Goal: Information Seeking & Learning: Understand process/instructions

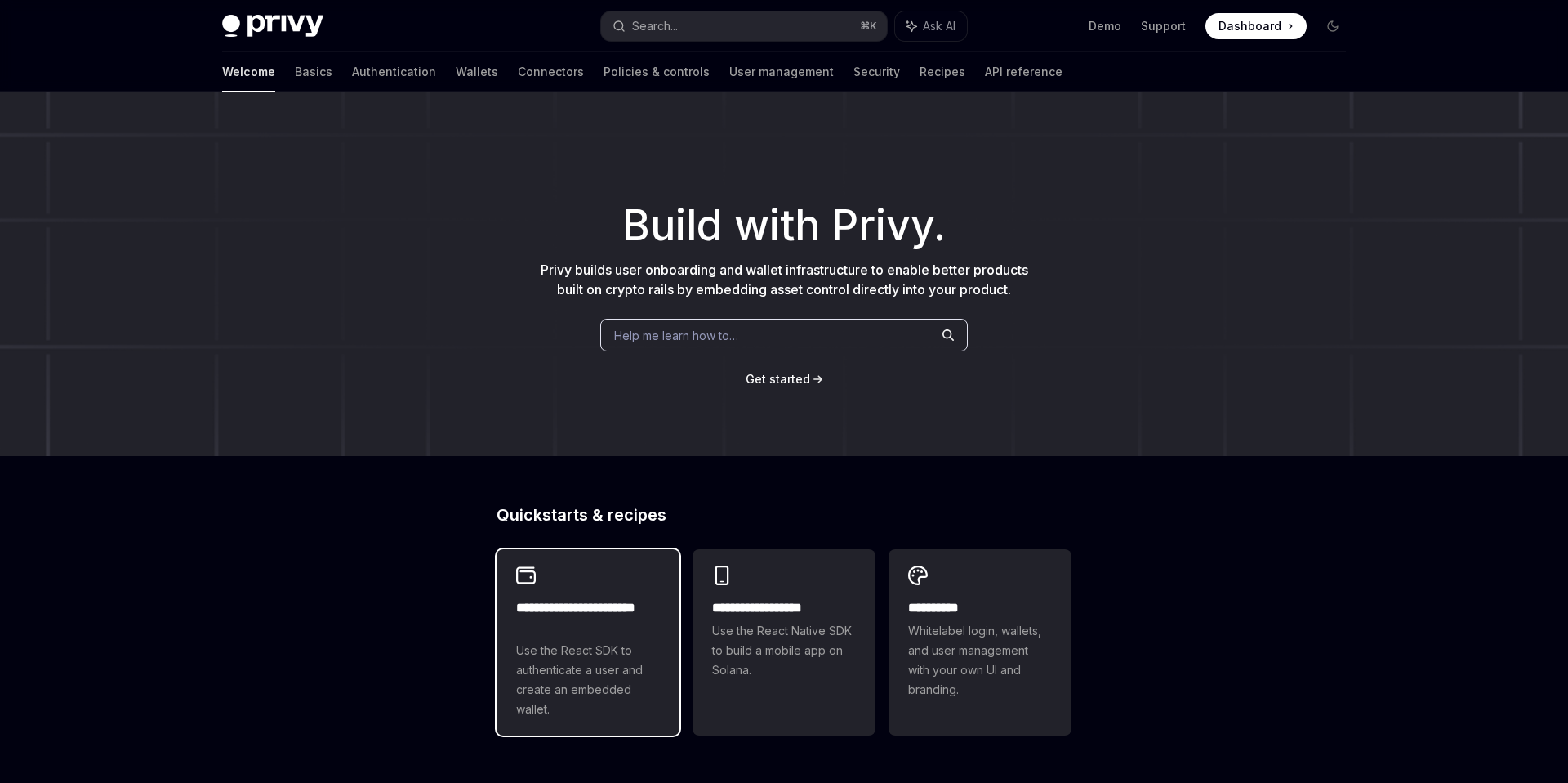
scroll to position [368, 0]
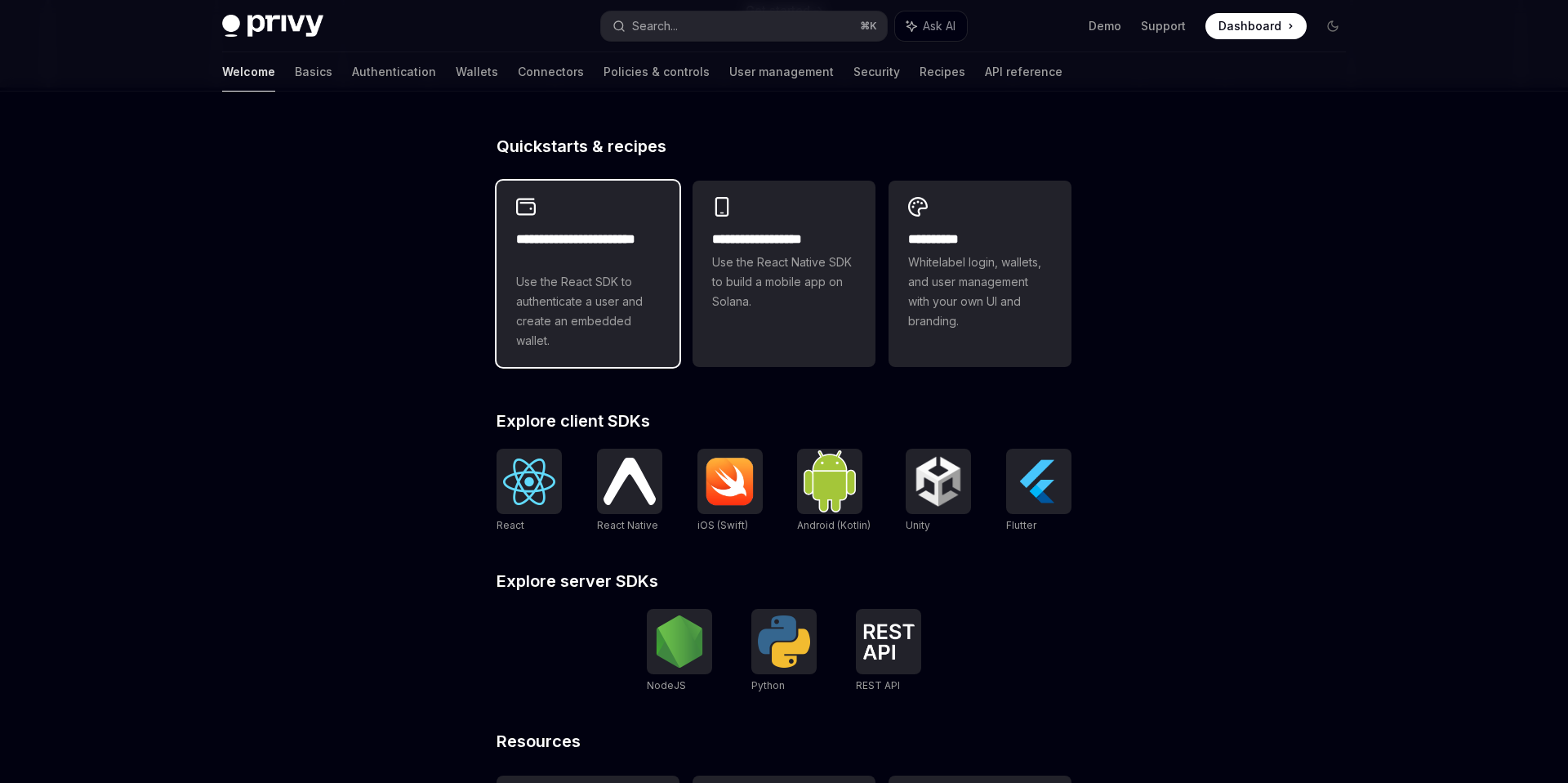
click at [585, 304] on span "Use the React SDK to authenticate a user and create an embedded wallet." at bounding box center [588, 311] width 143 height 78
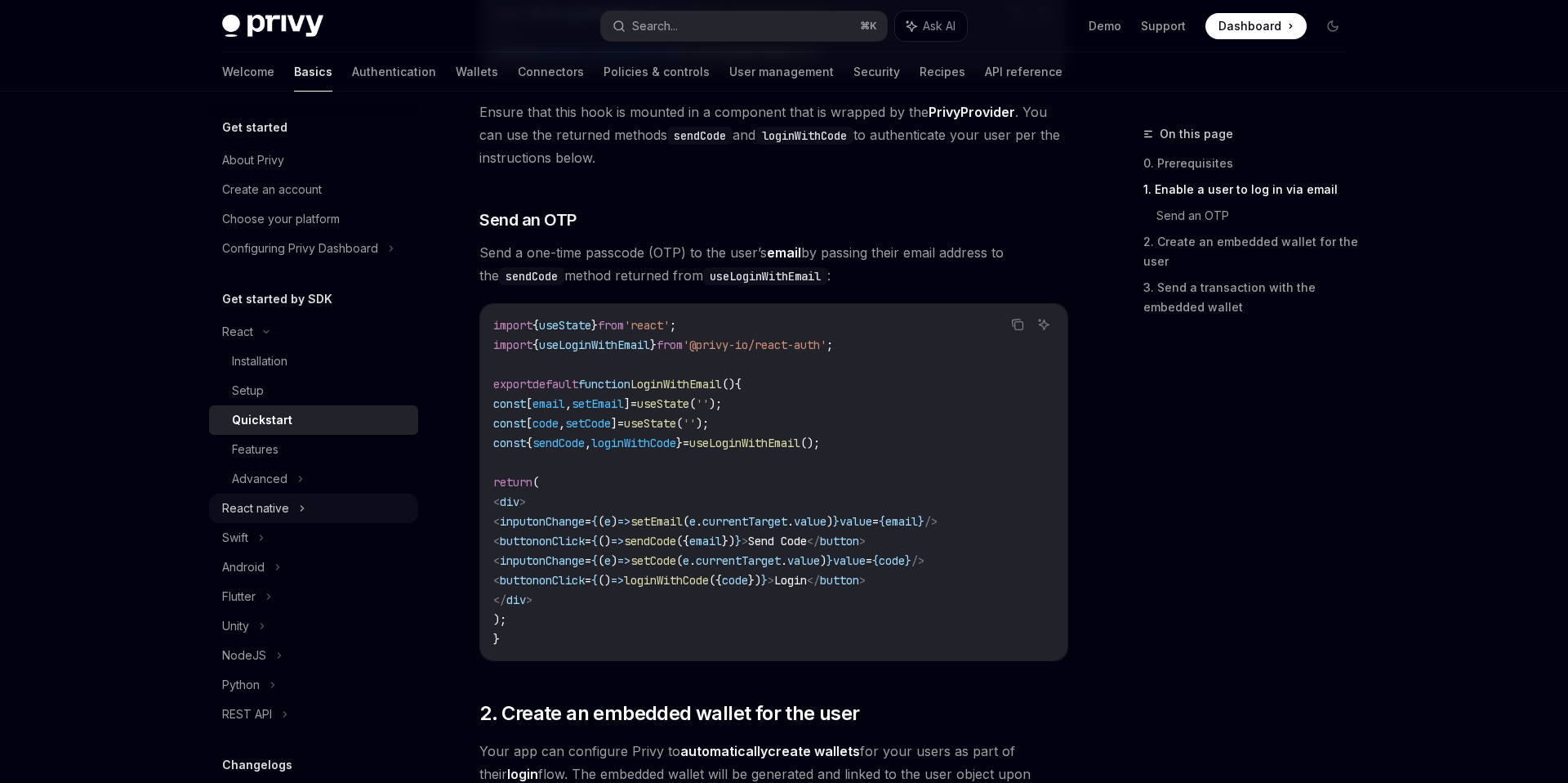
scroll to position [29, 0]
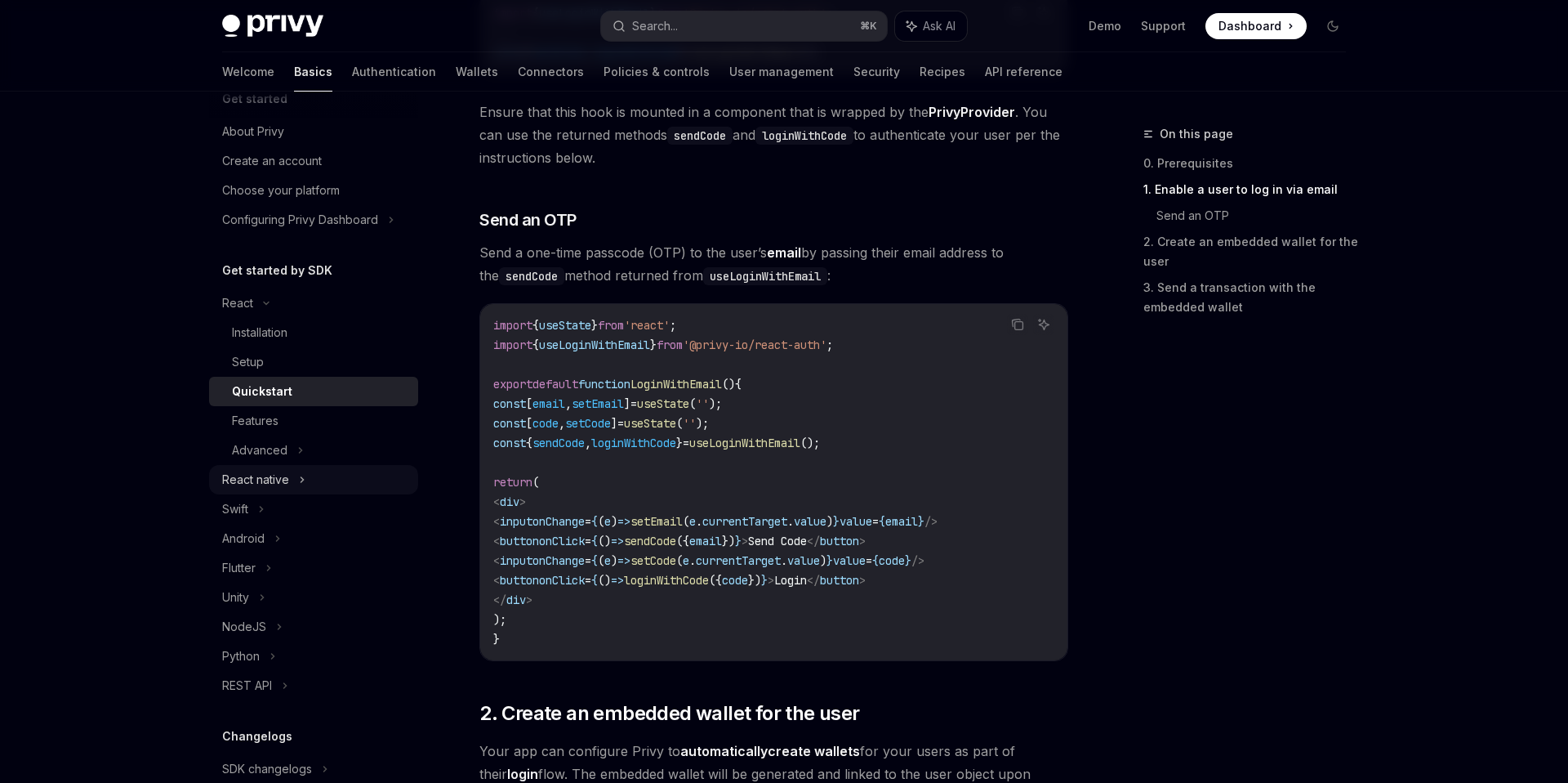
click at [275, 479] on div "React native" at bounding box center [256, 480] width 67 height 20
click at [271, 510] on div "Installation" at bounding box center [259, 509] width 55 height 20
click at [267, 546] on div "Setup" at bounding box center [320, 539] width 176 height 20
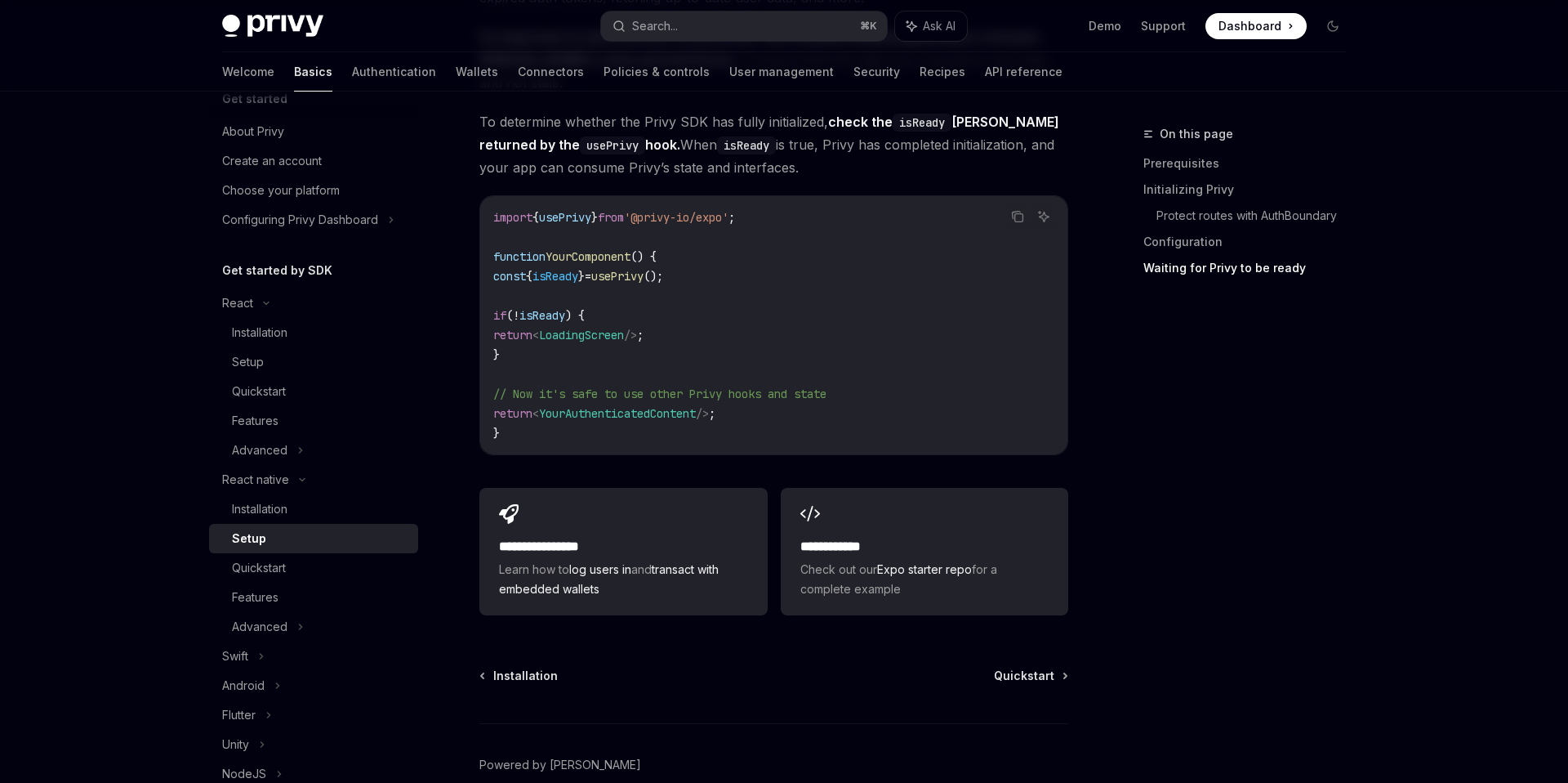
scroll to position [1455, 0]
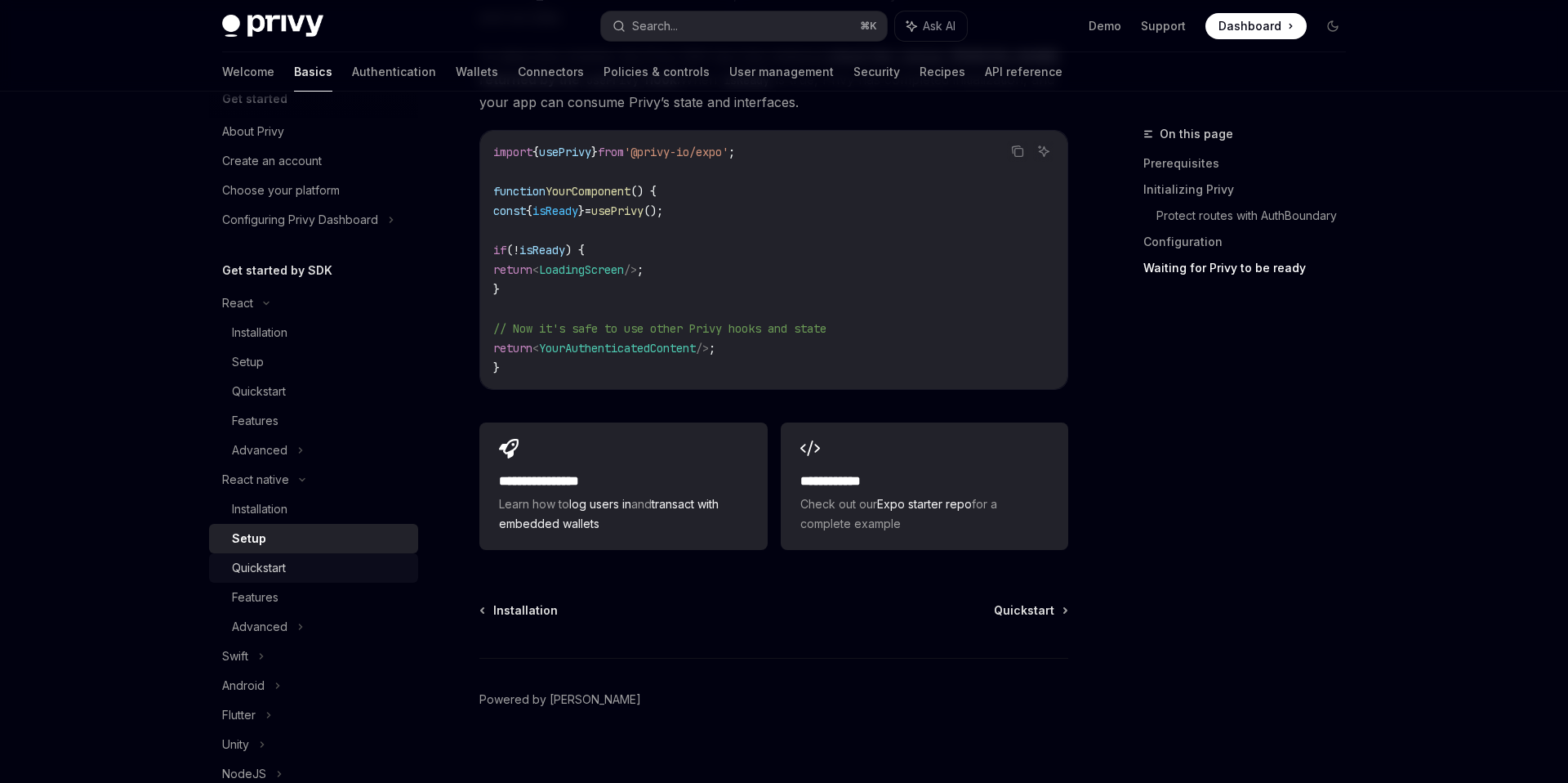
click at [278, 572] on div "Quickstart" at bounding box center [258, 568] width 54 height 20
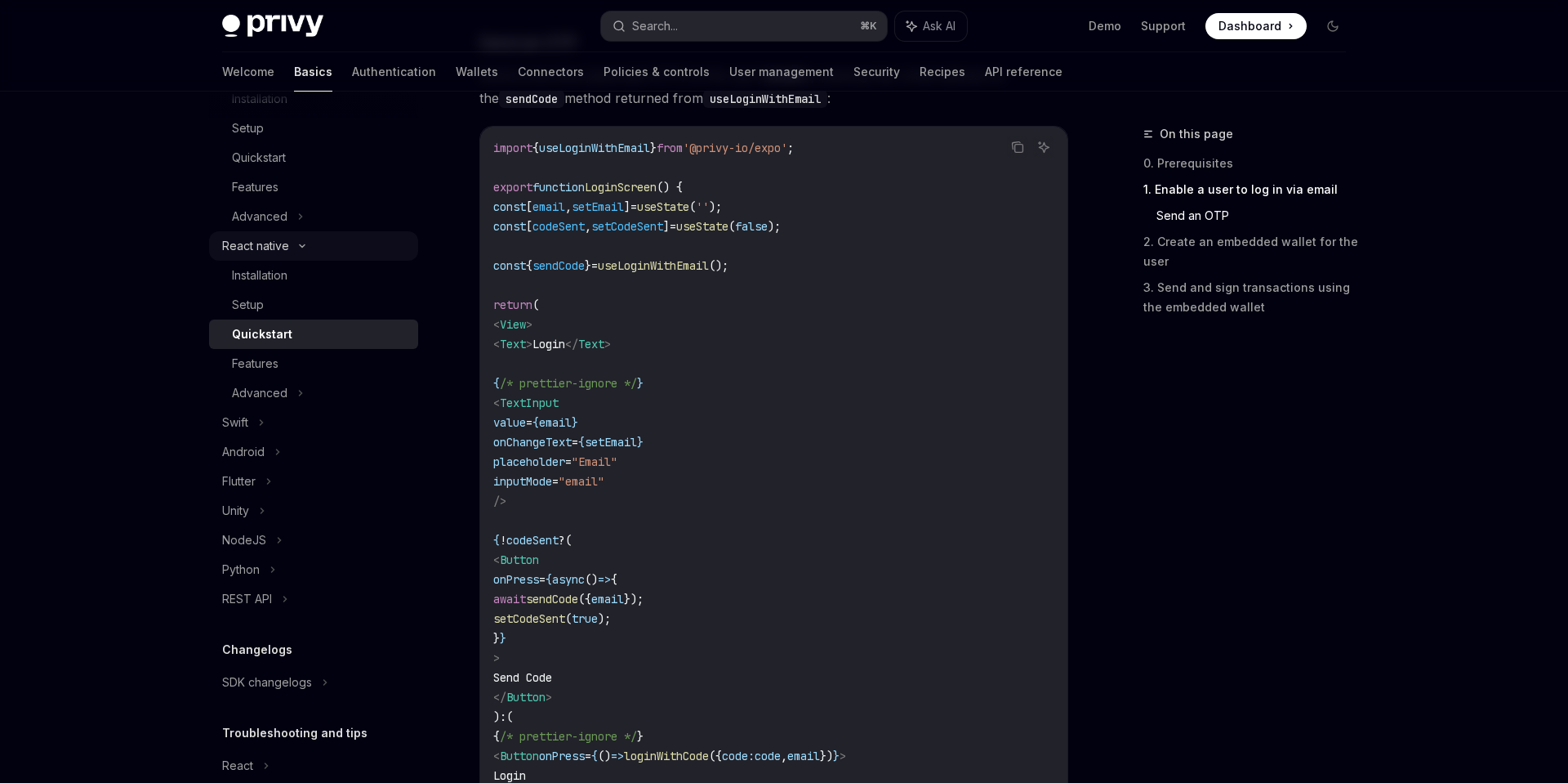
scroll to position [351, 0]
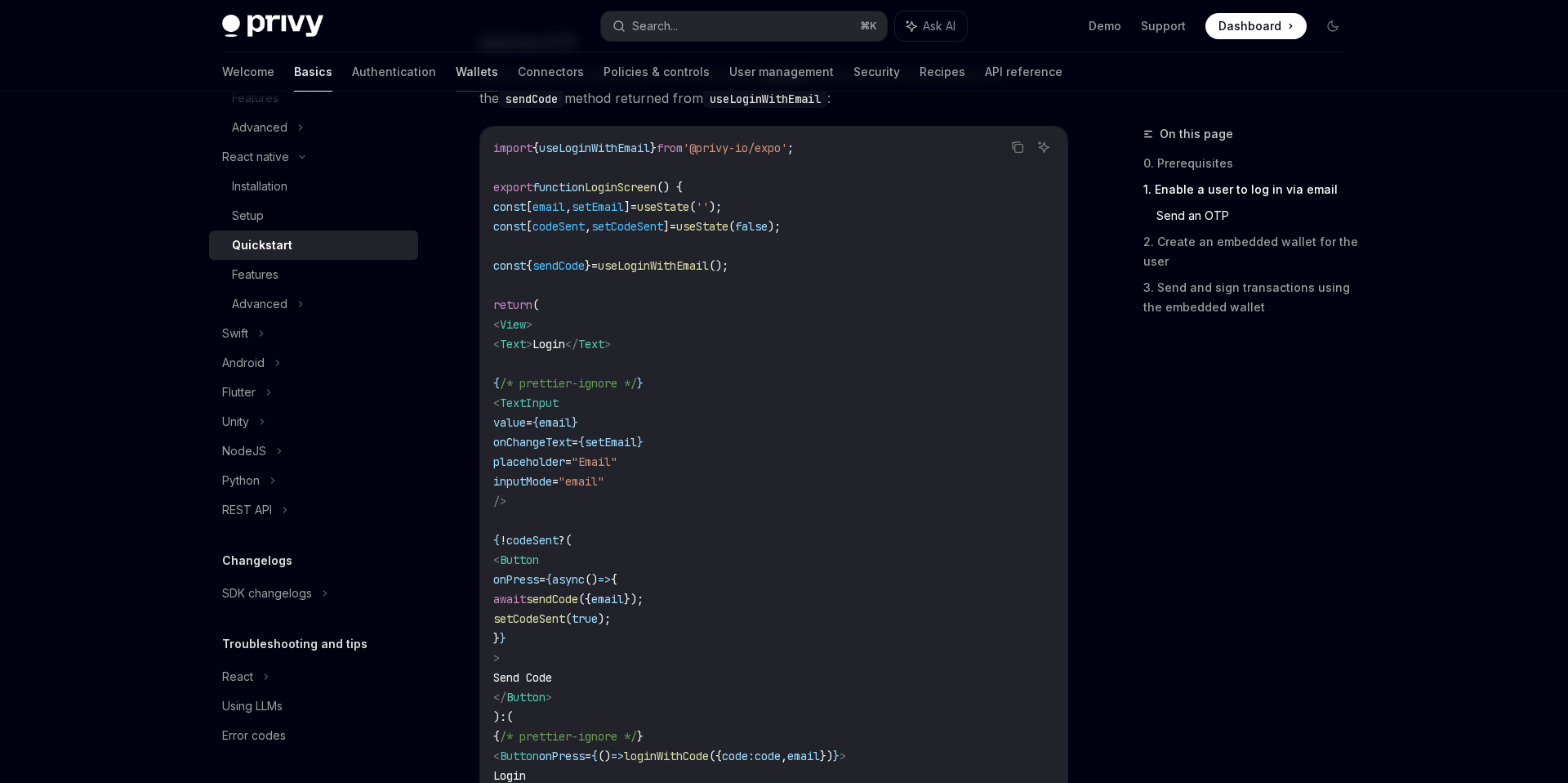
click at [455, 75] on link "Wallets" at bounding box center [476, 72] width 43 height 39
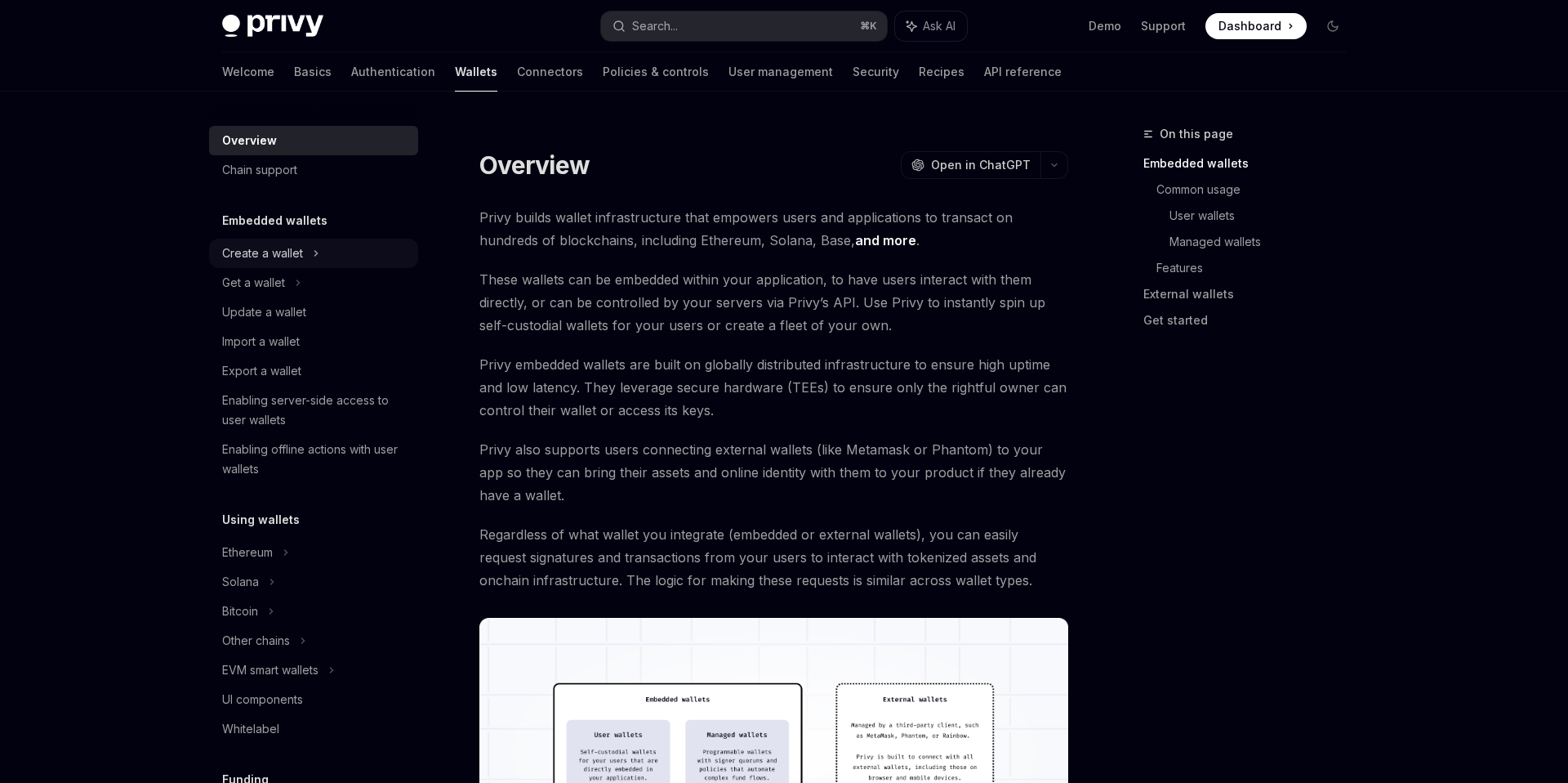
click at [270, 259] on div "Create a wallet" at bounding box center [262, 253] width 81 height 20
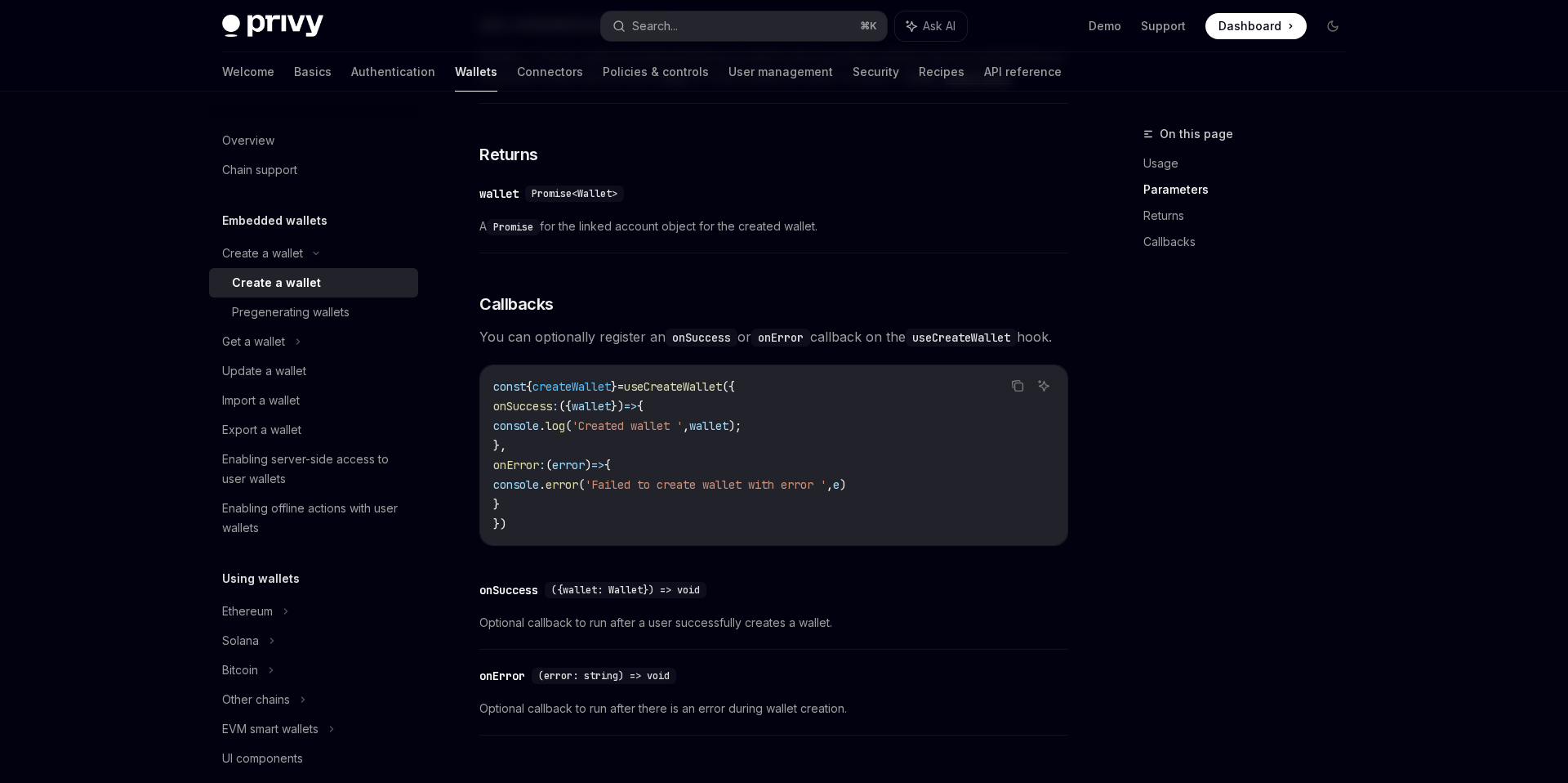
scroll to position [1041, 0]
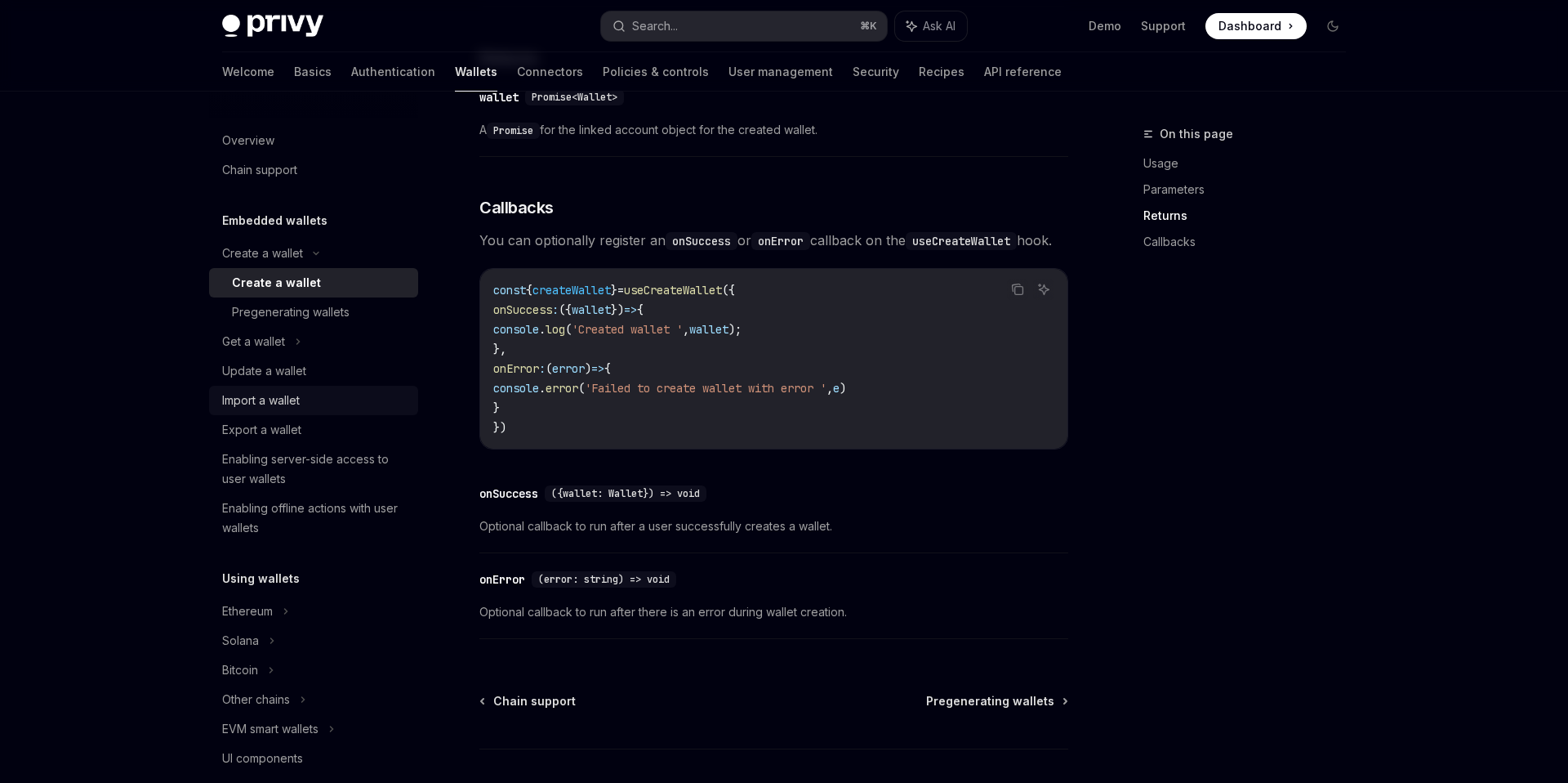
click at [289, 405] on div "Import a wallet" at bounding box center [261, 400] width 78 height 20
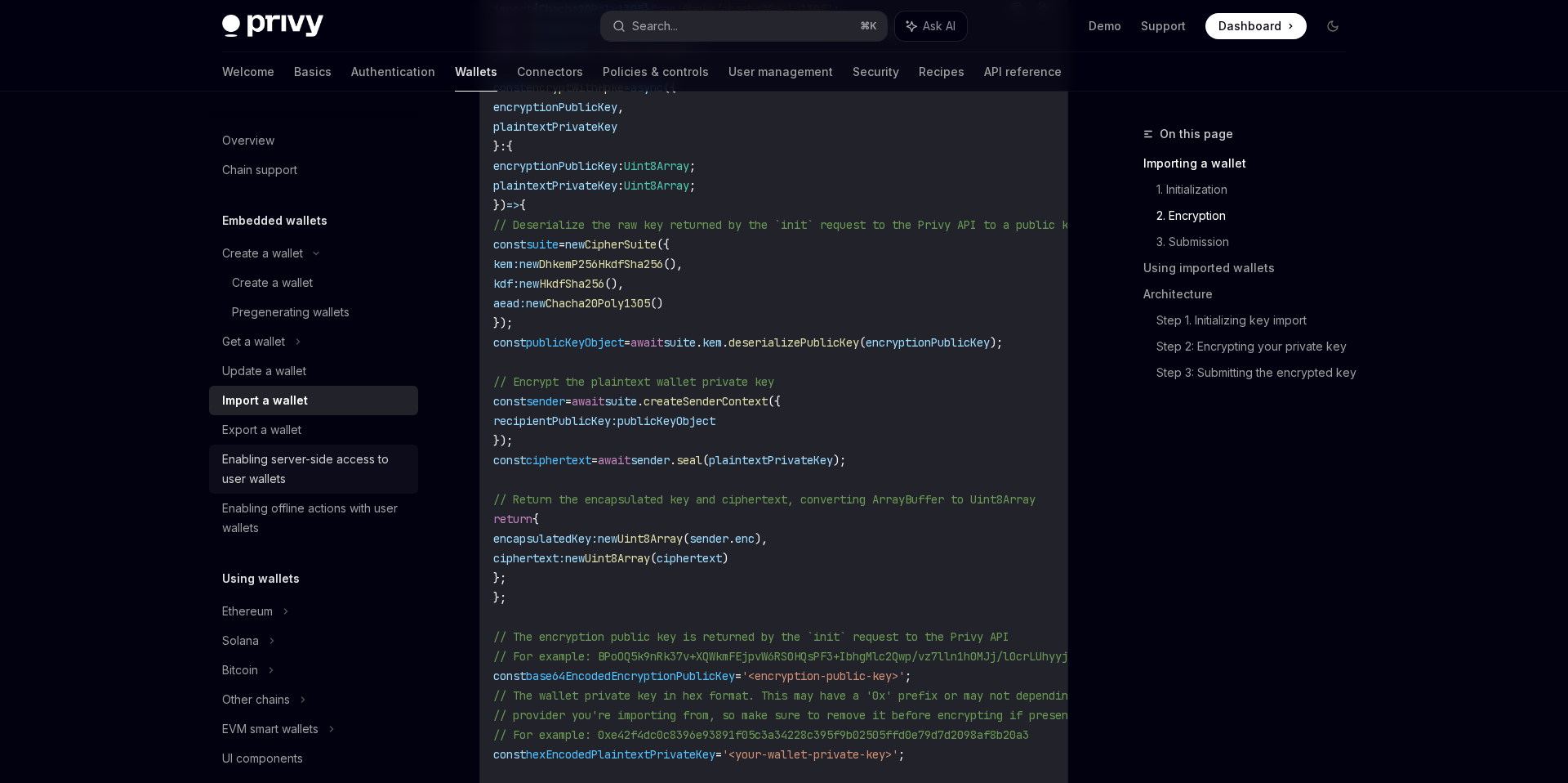
scroll to position [102, 0]
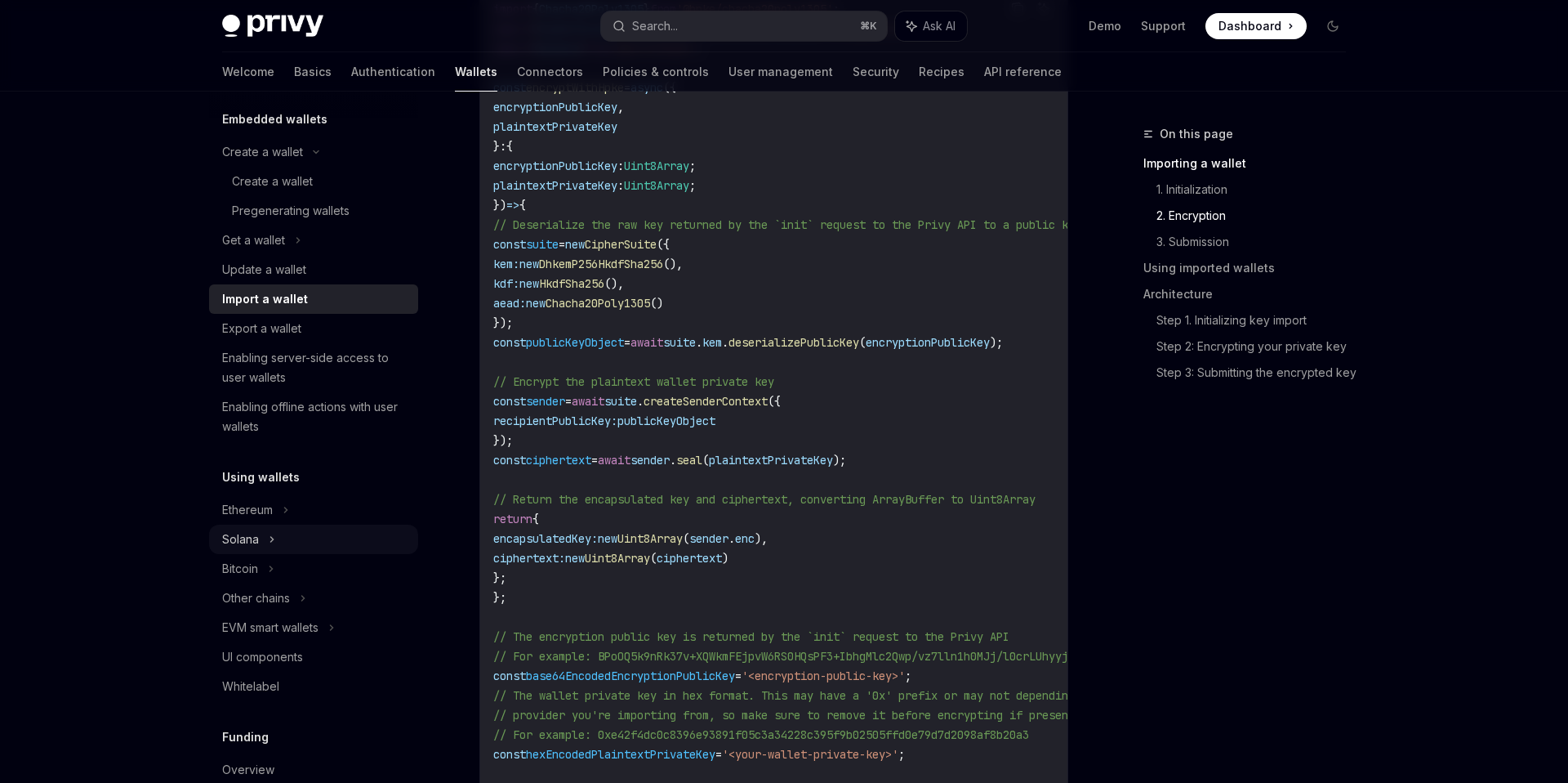
click at [260, 255] on div "Solana" at bounding box center [314, 240] width 209 height 29
type textarea "*"
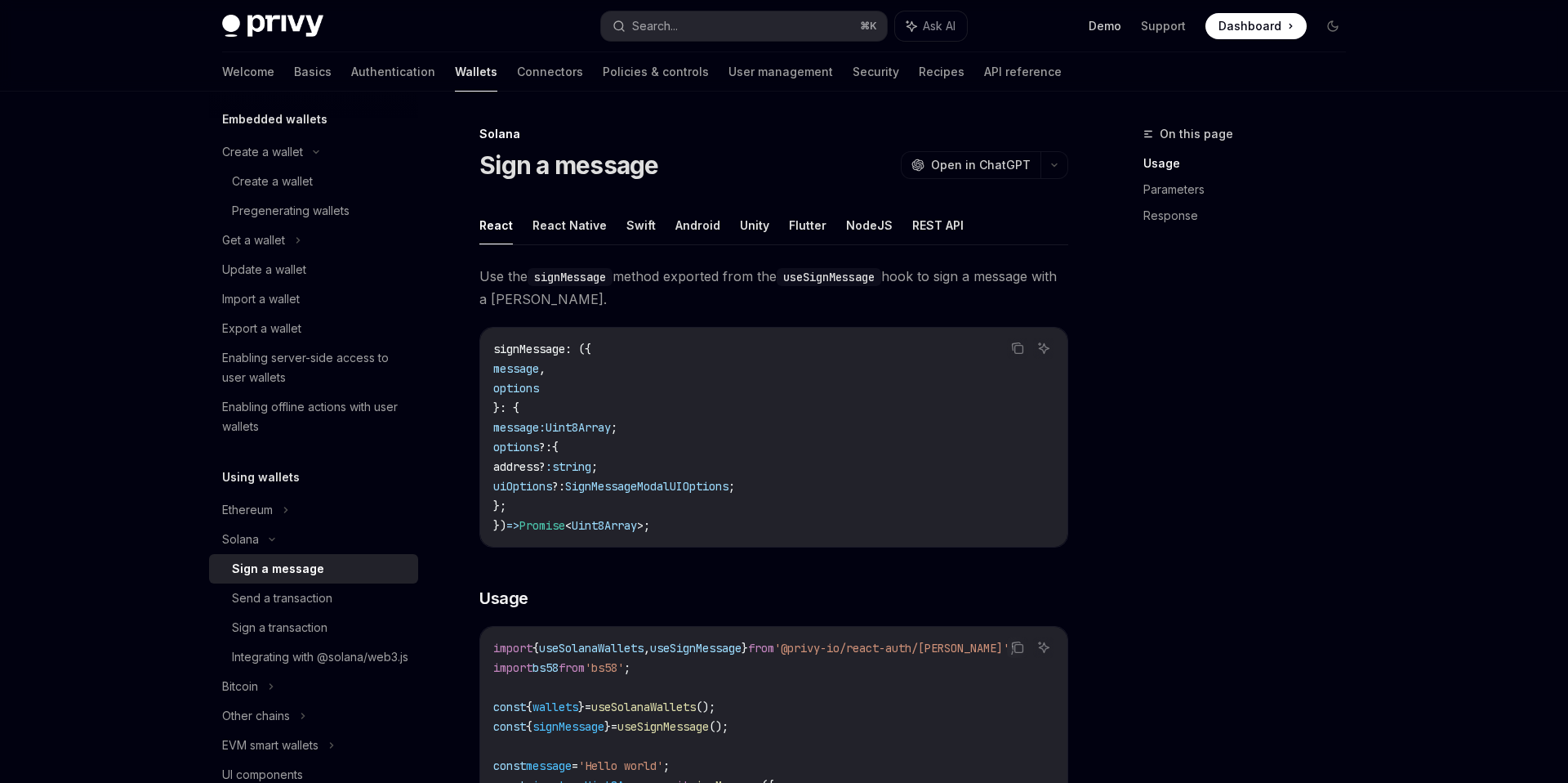
click at [1101, 26] on link "Demo" at bounding box center [1105, 26] width 33 height 16
